Goal: Find specific page/section: Find specific page/section

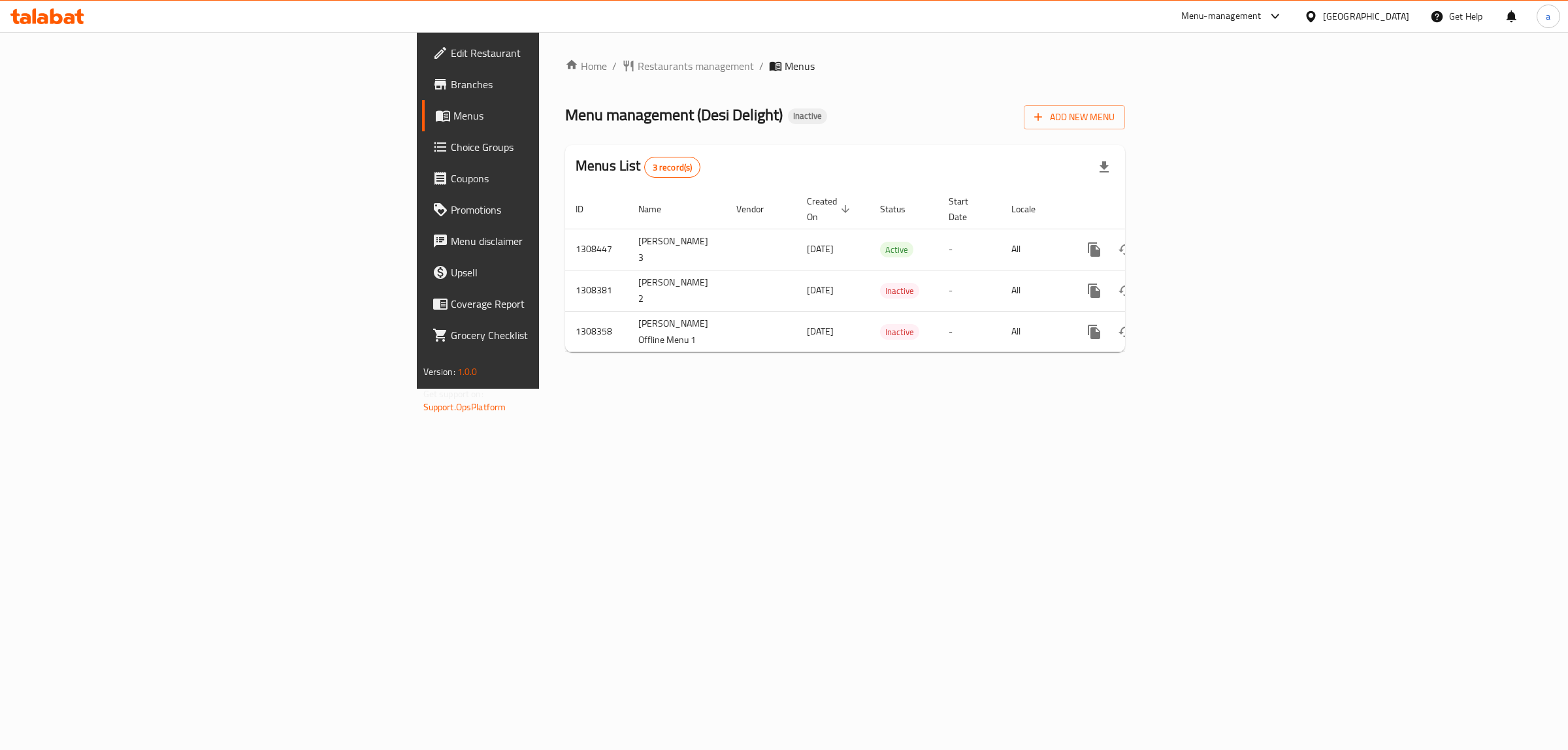
click at [451, 89] on span "Branches" at bounding box center [560, 84] width 217 height 16
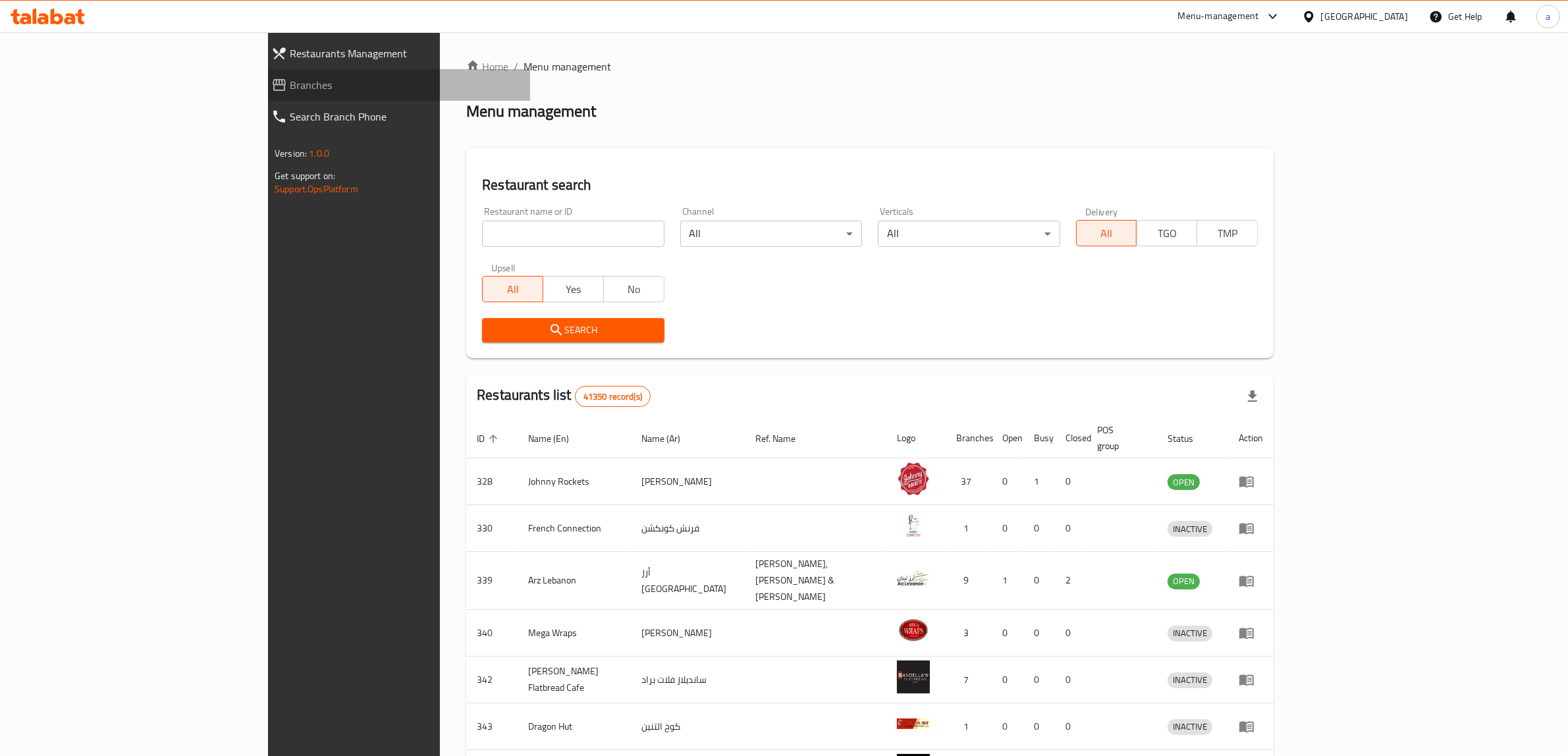
click at [261, 99] on link "Branches" at bounding box center [396, 85] width 269 height 32
